Goal: Information Seeking & Learning: Find specific fact

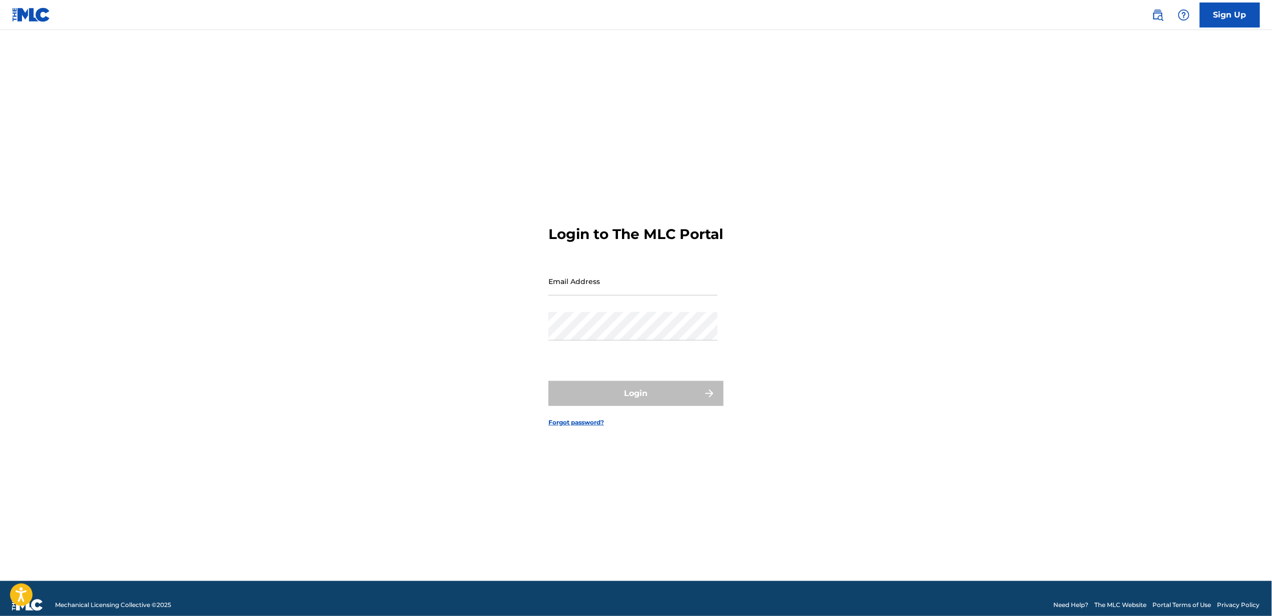
type input "[PERSON_NAME][EMAIL_ADDRESS][DOMAIN_NAME]"
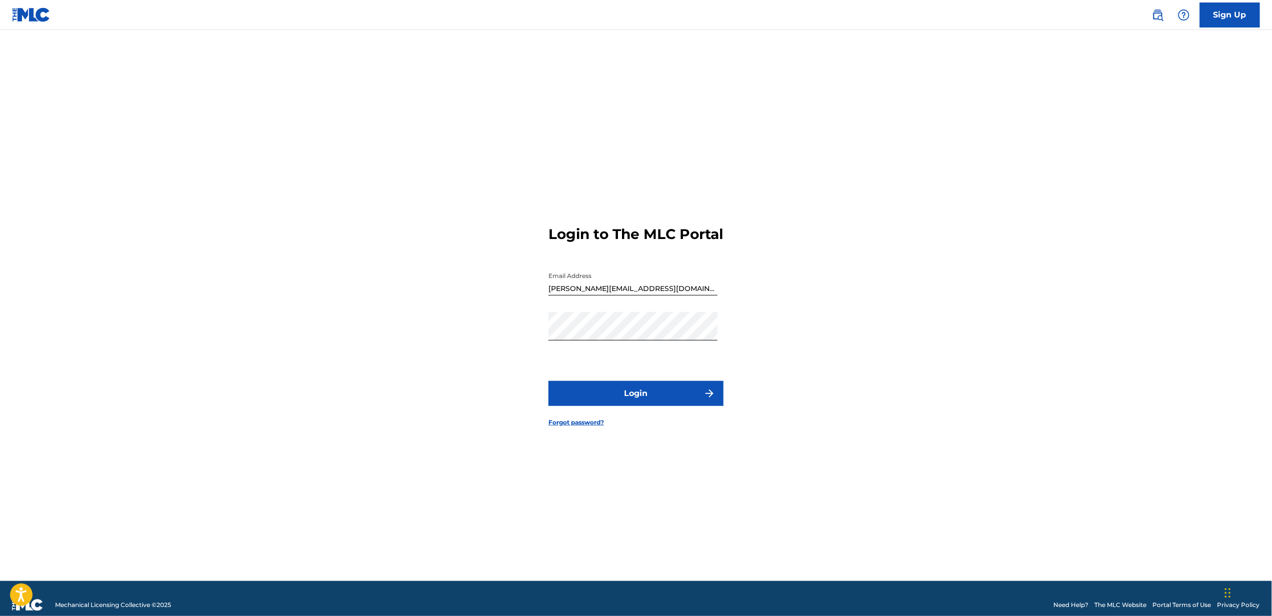
click at [687, 397] on button "Login" at bounding box center [635, 393] width 175 height 25
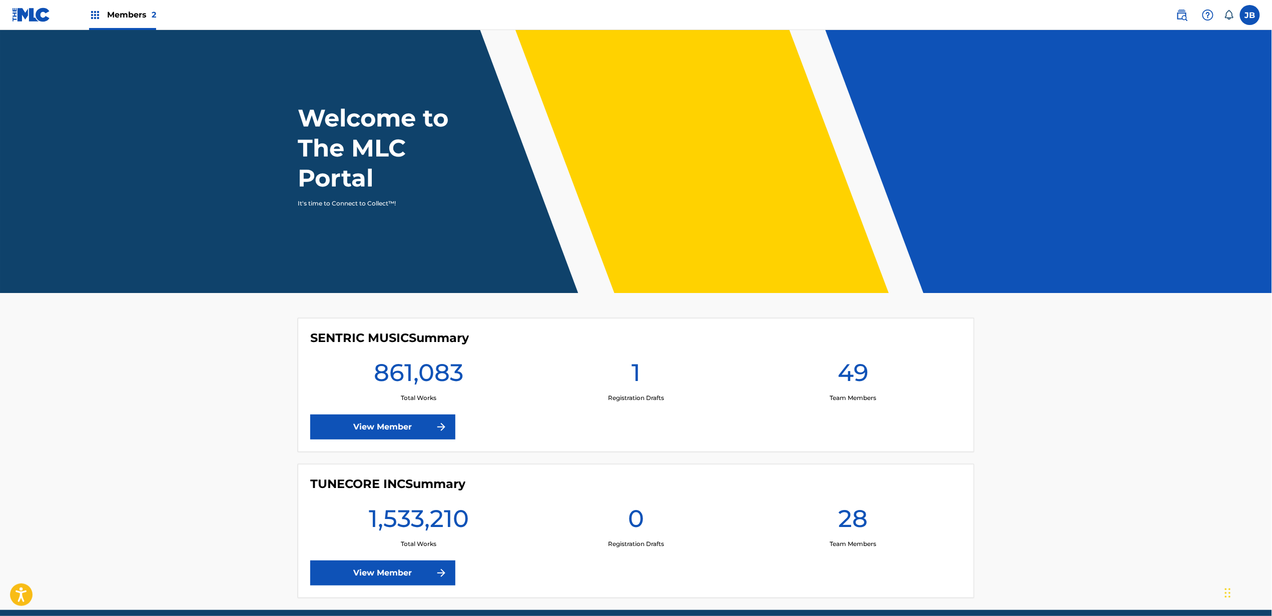
click at [1187, 15] on img at bounding box center [1182, 15] width 12 height 12
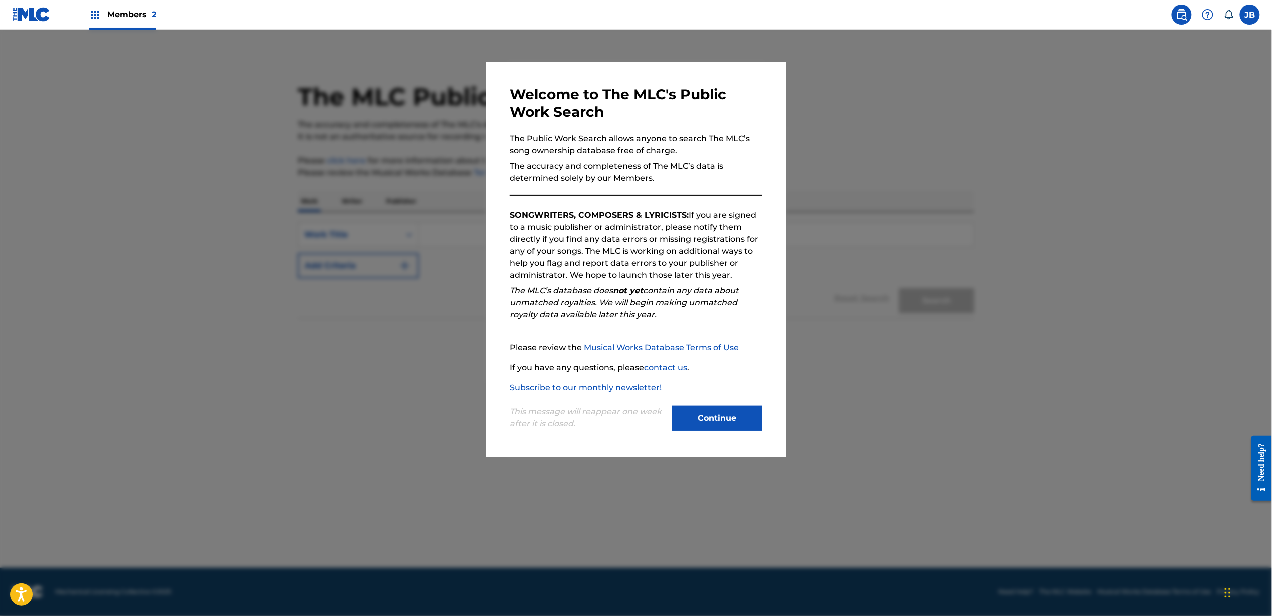
click at [723, 409] on button "Continue" at bounding box center [717, 418] width 90 height 25
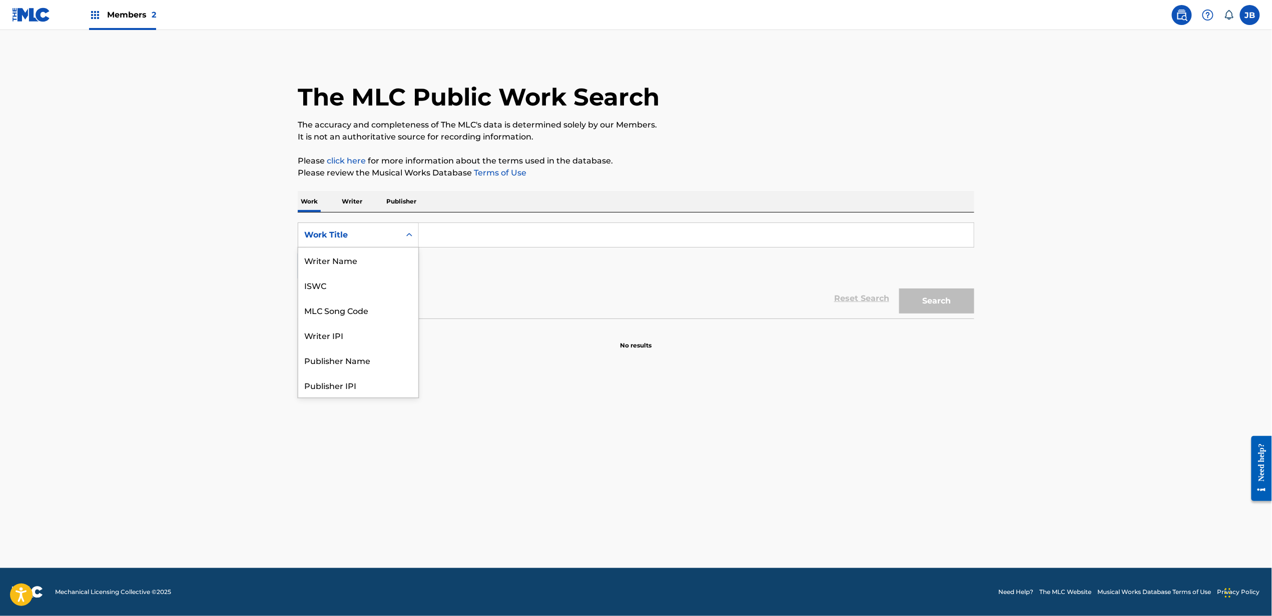
drag, startPoint x: 371, startPoint y: 234, endPoint x: 370, endPoint y: 263, distance: 29.0
click at [371, 235] on div "Work Title" at bounding box center [349, 235] width 90 height 12
click at [359, 264] on div "MLC Song Code" at bounding box center [358, 260] width 120 height 25
click at [491, 238] on input "Search Form" at bounding box center [696, 235] width 555 height 24
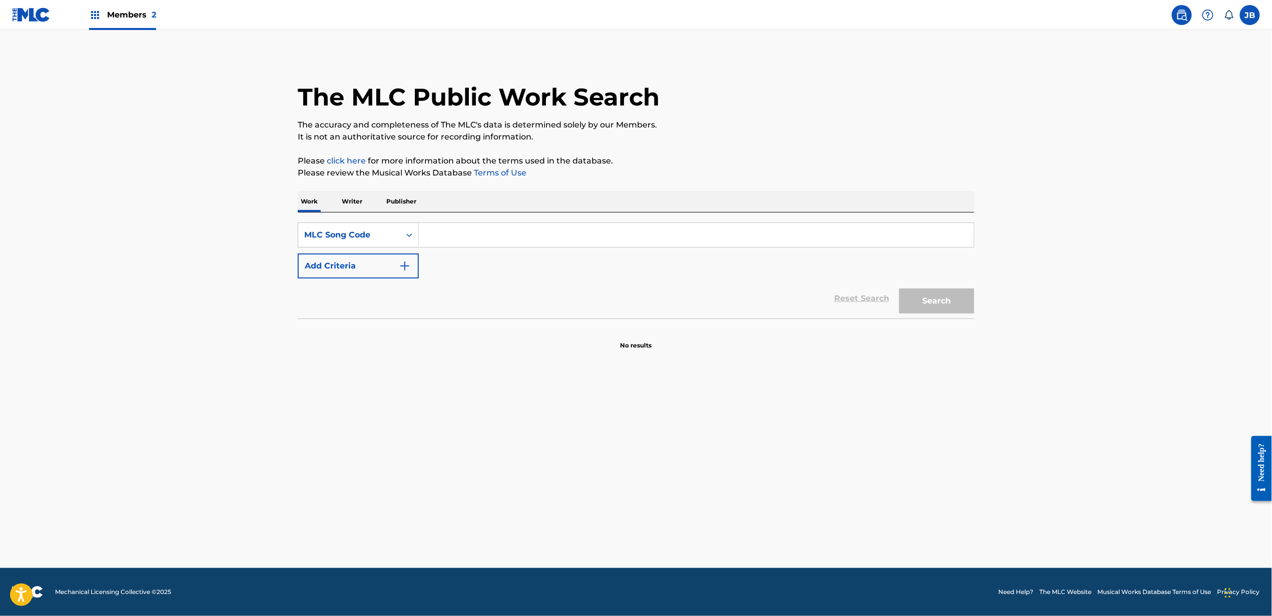
paste input "CVBLA7"
click at [951, 297] on button "Search" at bounding box center [936, 301] width 75 height 25
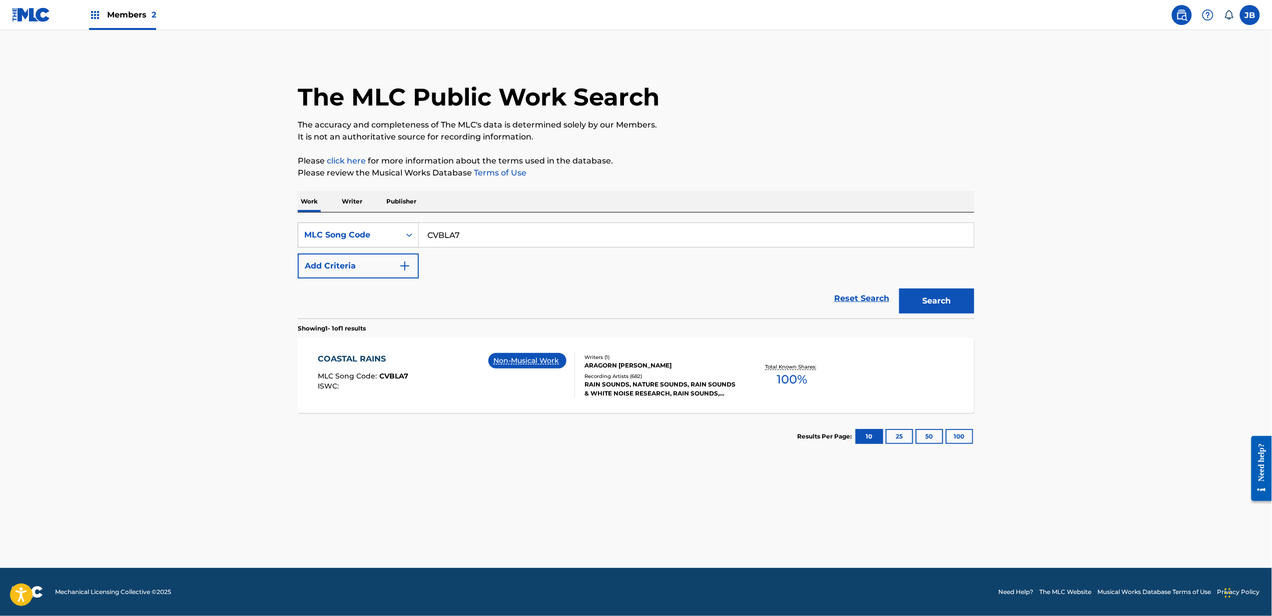
drag, startPoint x: 462, startPoint y: 234, endPoint x: 385, endPoint y: 227, distance: 77.4
click at [390, 229] on div "SearchWithCriteriac8614b0b-53d2-4e01-b47c-f0f8d93bbd01 MLC Song Code CVBLA7" at bounding box center [636, 235] width 677 height 25
paste input "BA0BST"
type input "BA0BST"
click at [899, 289] on button "Search" at bounding box center [936, 301] width 75 height 25
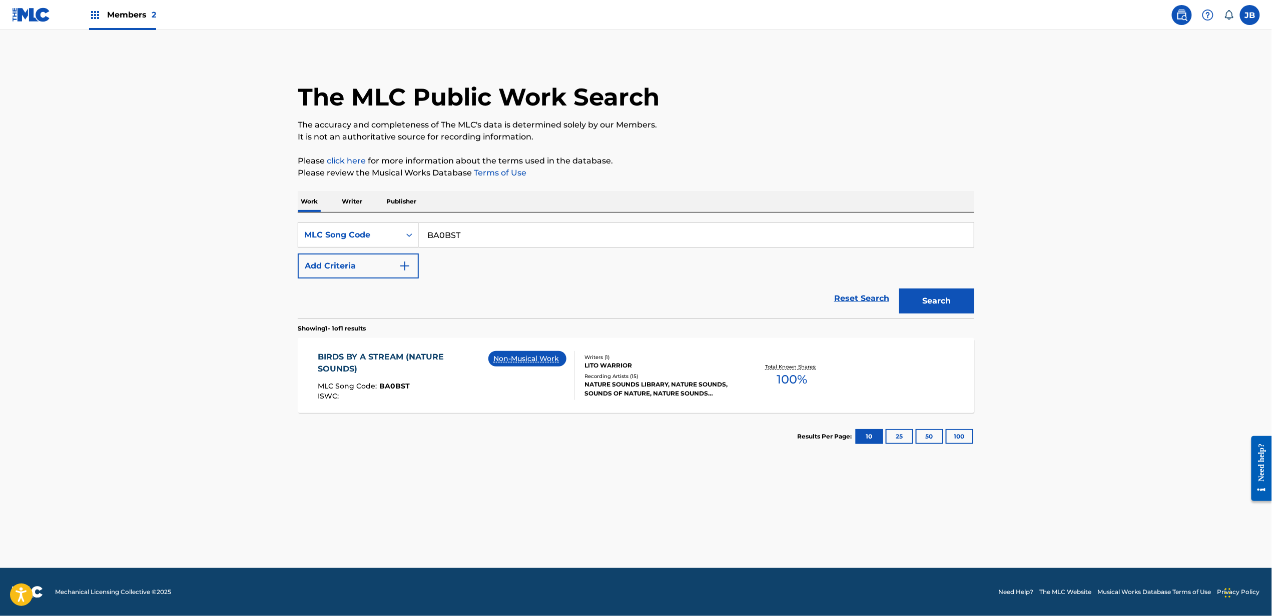
click at [466, 391] on div "MLC Song Code : BA0BST" at bounding box center [403, 388] width 171 height 10
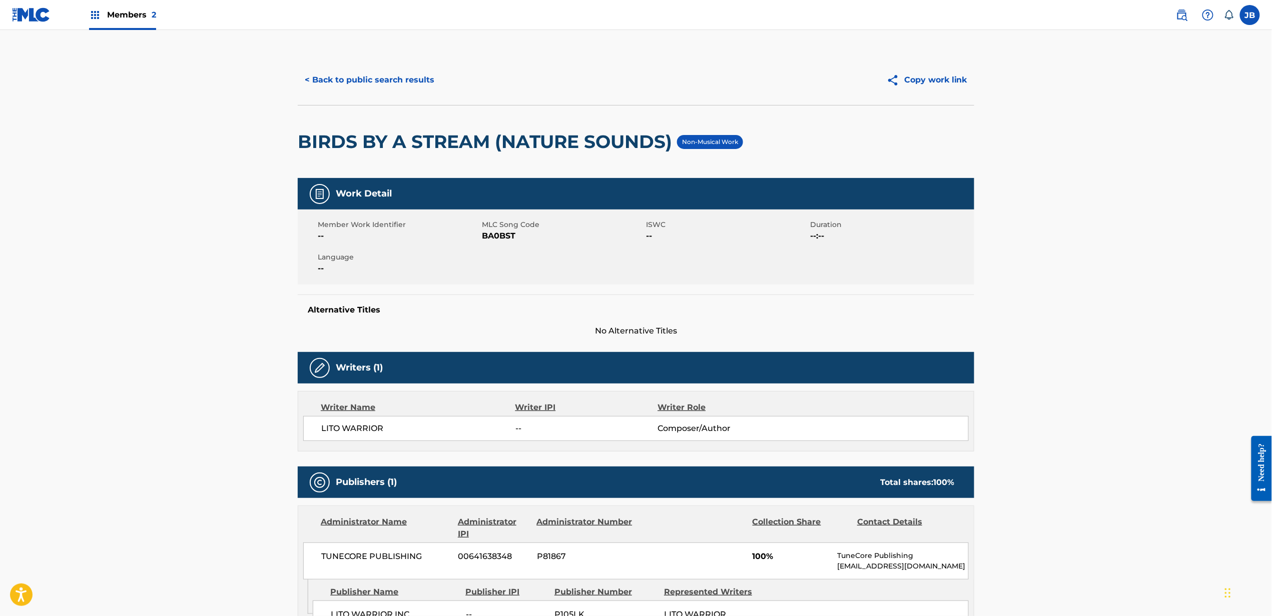
click at [407, 79] on button "< Back to public search results" at bounding box center [370, 80] width 144 height 25
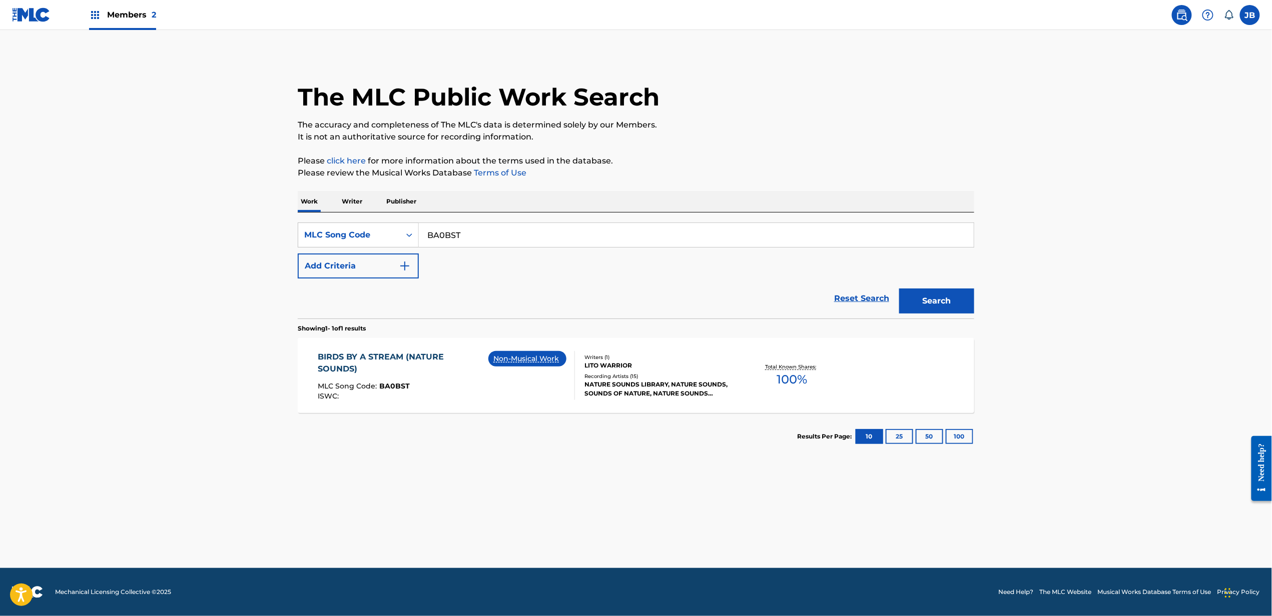
click at [429, 231] on input "BA0BST" at bounding box center [696, 235] width 555 height 24
paste input "CVBLA7"
type input "CVBLA7"
click at [899, 289] on button "Search" at bounding box center [936, 301] width 75 height 25
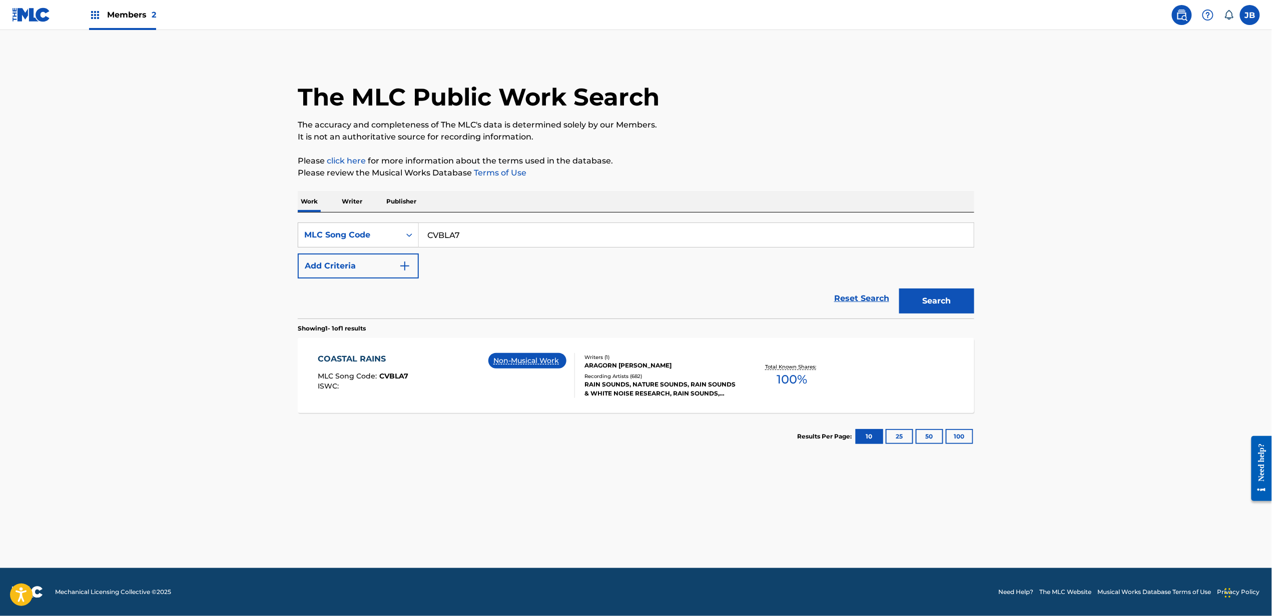
click at [450, 381] on div "COASTAL RAINS MLC Song Code : CVBLA7 ISWC : Non-Musical Work" at bounding box center [446, 375] width 257 height 45
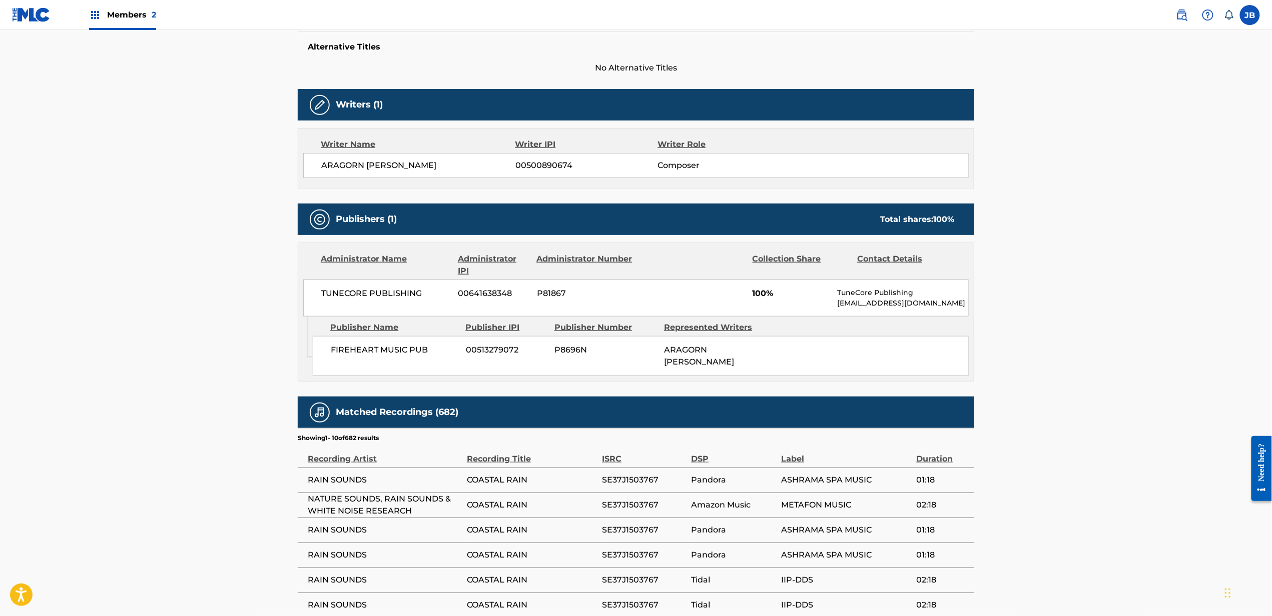
scroll to position [267, 0]
